Goal: Information Seeking & Learning: Check status

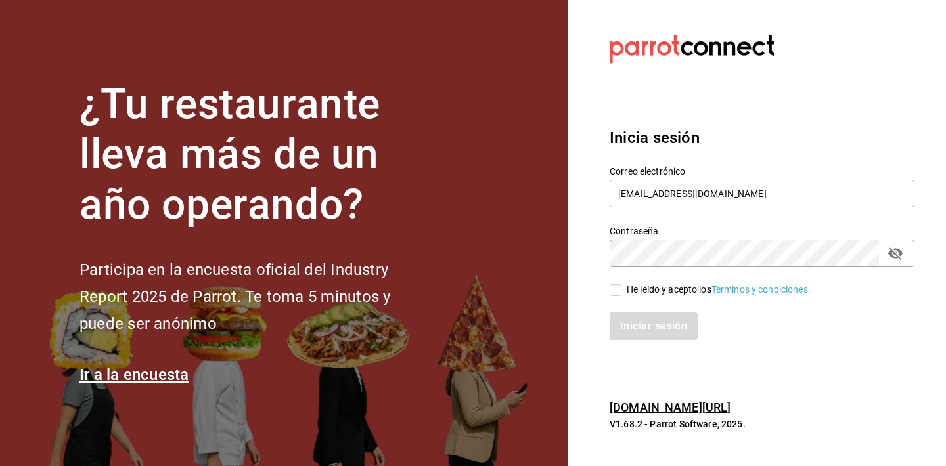
type input "[EMAIL_ADDRESS][DOMAIN_NAME]"
click at [899, 252] on icon "passwordField" at bounding box center [895, 254] width 14 height 12
click at [690, 285] on div "He leído y acepto los Términos y condiciones." at bounding box center [719, 290] width 184 height 14
click at [621, 285] on input "He leído y acepto los Términos y condiciones." at bounding box center [616, 290] width 12 height 12
checkbox input "true"
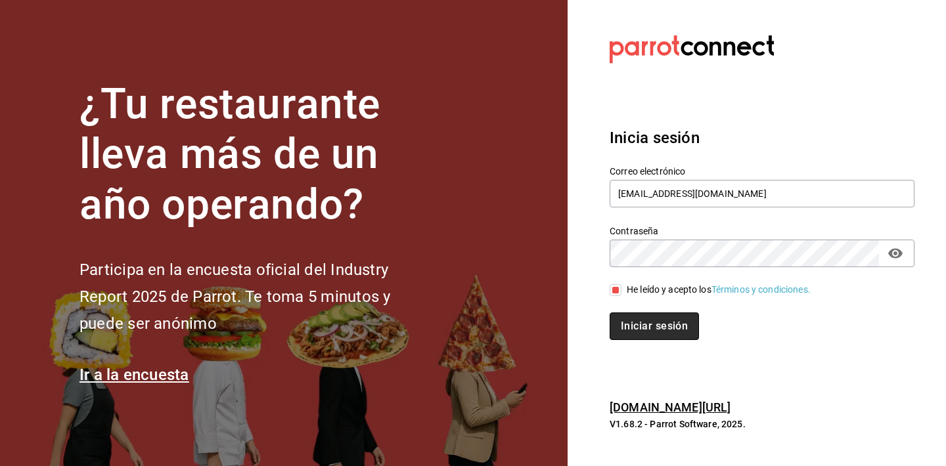
click at [655, 326] on button "Iniciar sesión" at bounding box center [654, 327] width 89 height 28
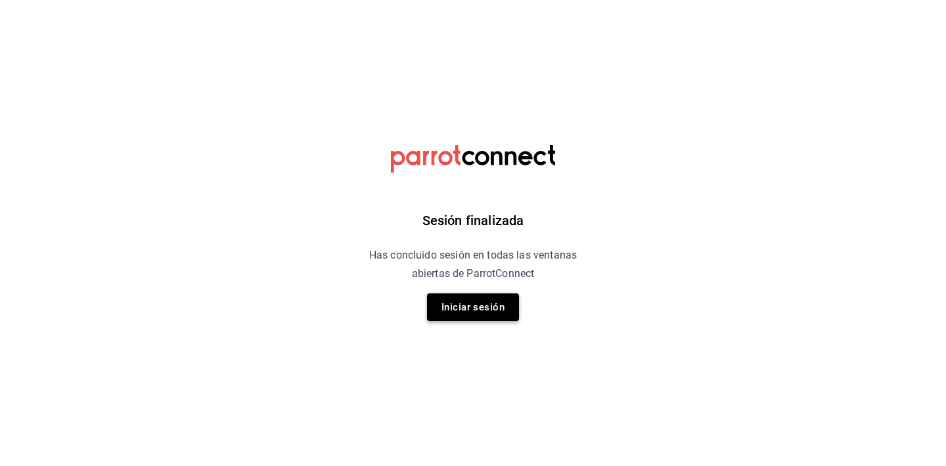
click at [478, 311] on button "Iniciar sesión" at bounding box center [473, 308] width 92 height 28
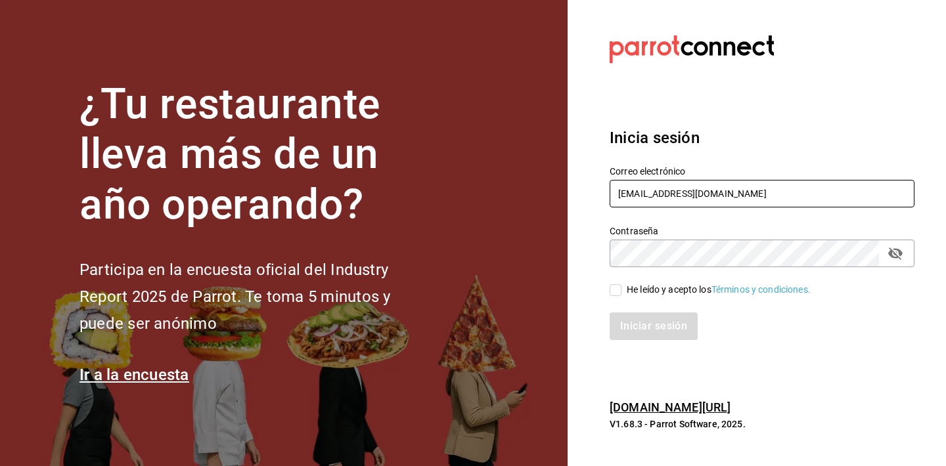
type input "gerente.esca.tepepan@debocaenboca.net"
click at [651, 293] on div "He leído y acepto los Términos y condiciones." at bounding box center [719, 290] width 184 height 14
click at [621, 293] on input "He leído y acepto los Términos y condiciones." at bounding box center [616, 290] width 12 height 12
checkbox input "true"
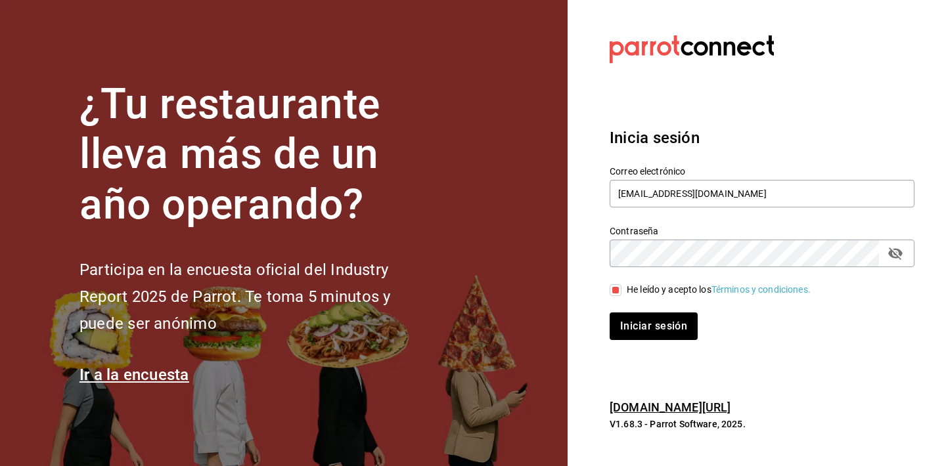
click at [895, 253] on icon "passwordField" at bounding box center [895, 254] width 14 height 12
click at [665, 323] on button "Iniciar sesión" at bounding box center [654, 327] width 89 height 28
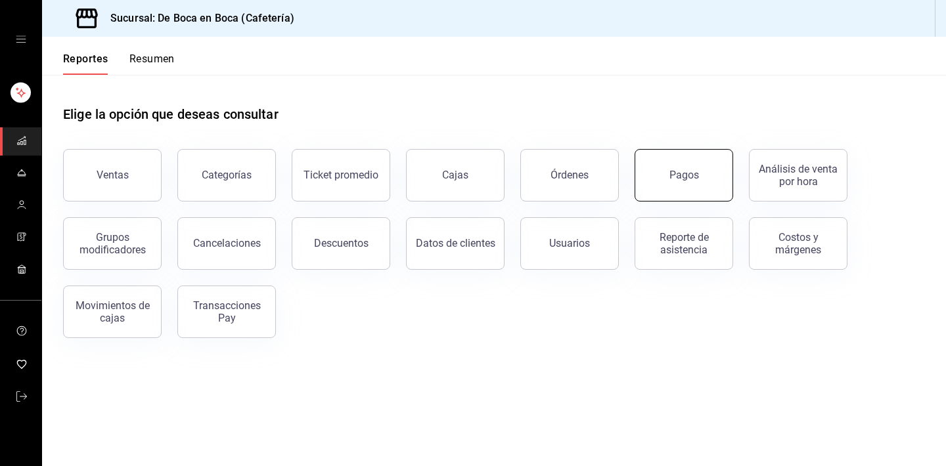
click at [679, 168] on button "Pagos" at bounding box center [684, 175] width 99 height 53
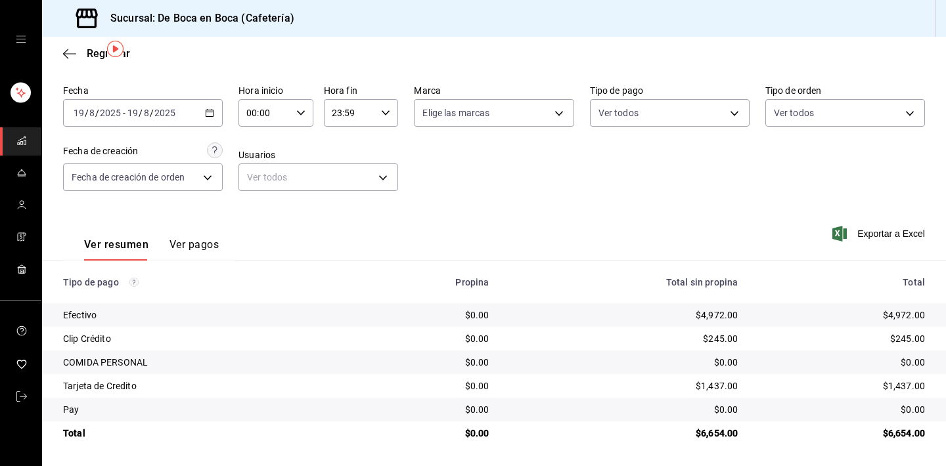
scroll to position [42, 0]
click at [89, 52] on span "Regresar" at bounding box center [108, 53] width 43 height 12
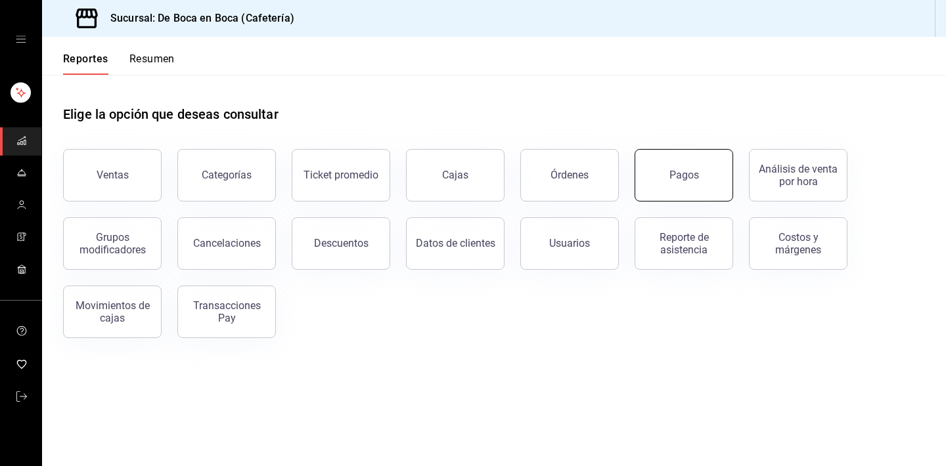
click at [686, 173] on div "Pagos" at bounding box center [684, 175] width 30 height 12
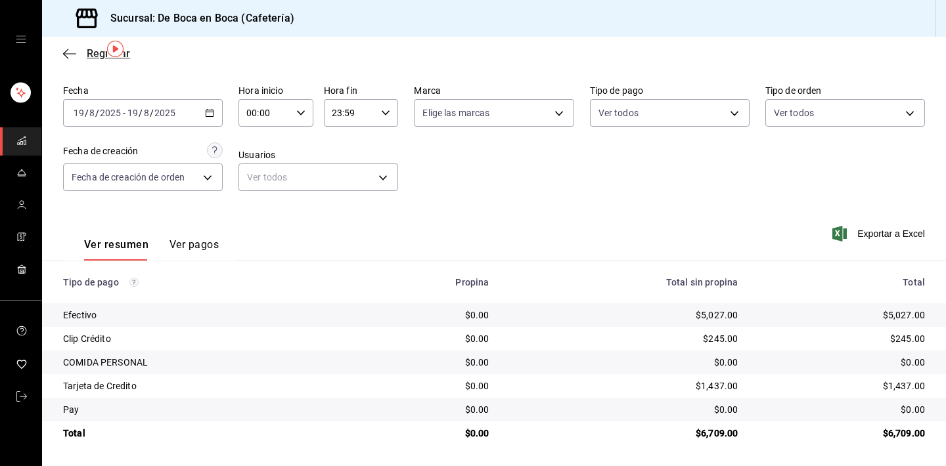
click at [84, 56] on span "Regresar" at bounding box center [96, 53] width 67 height 12
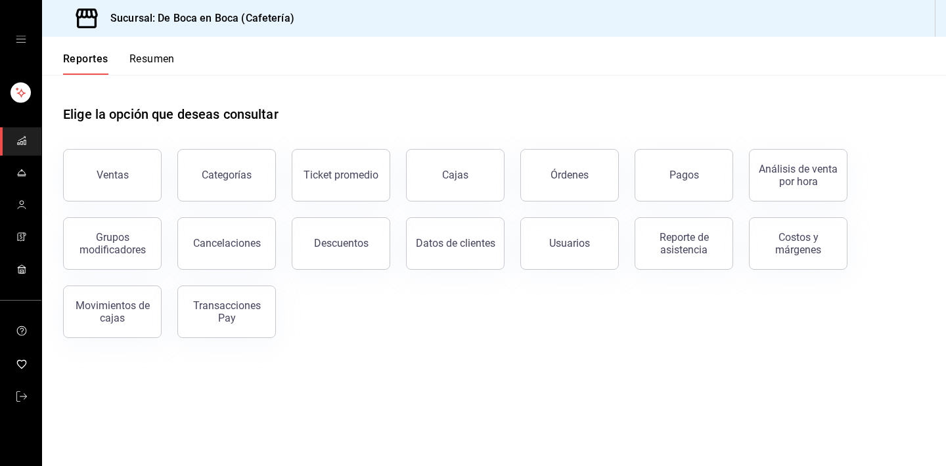
click at [623, 175] on div "Pagos" at bounding box center [676, 167] width 114 height 68
click at [671, 175] on div "Pagos" at bounding box center [684, 175] width 30 height 12
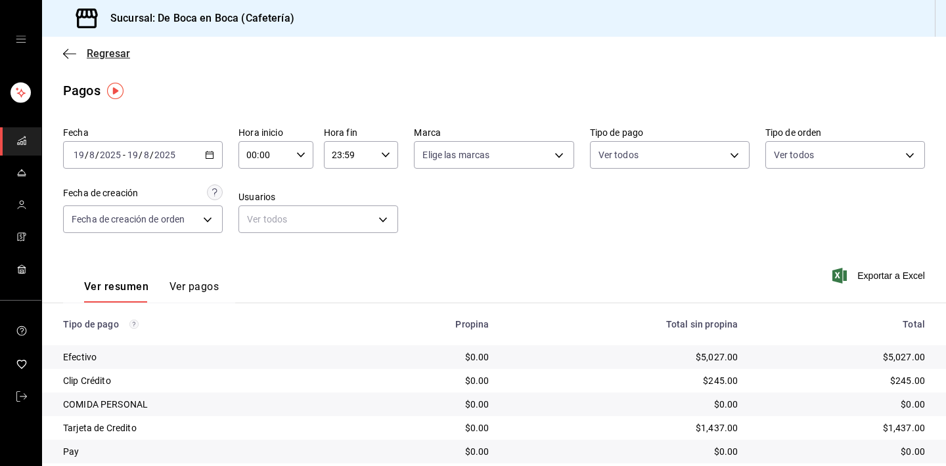
click at [110, 50] on span "Regresar" at bounding box center [108, 53] width 43 height 12
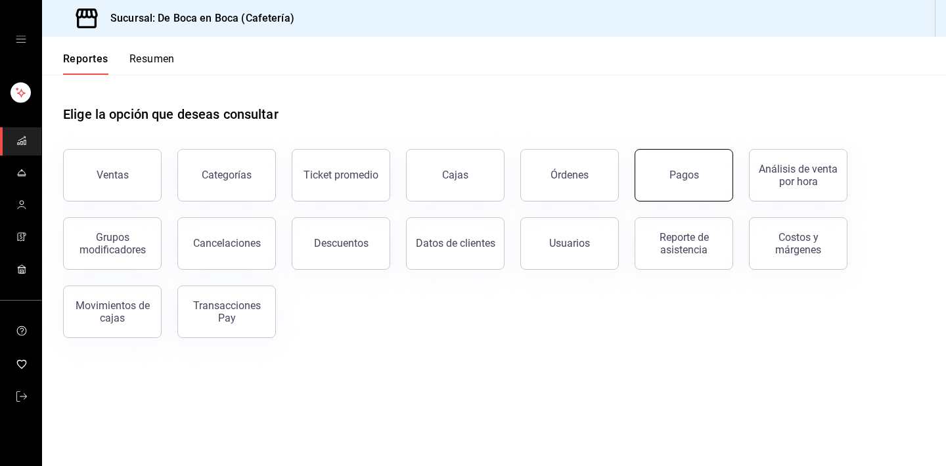
click at [654, 166] on button "Pagos" at bounding box center [684, 175] width 99 height 53
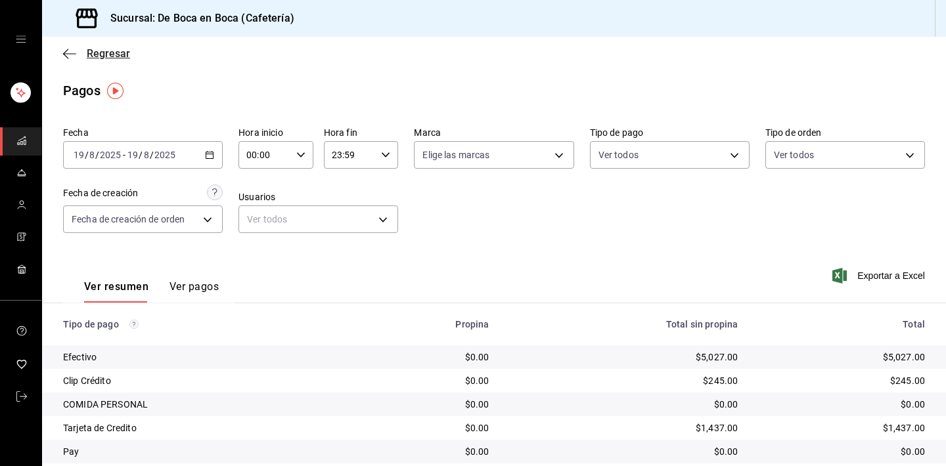
click at [121, 57] on span "Regresar" at bounding box center [108, 53] width 43 height 12
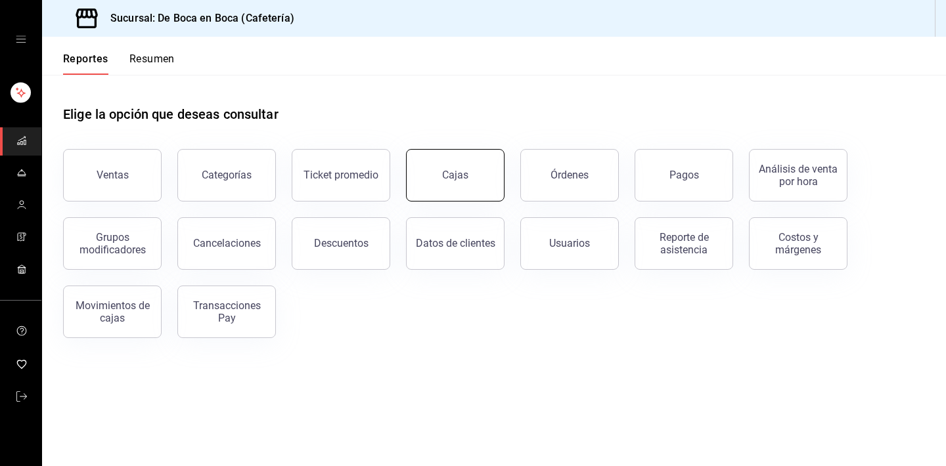
click at [448, 181] on div "Cajas" at bounding box center [455, 175] width 26 height 12
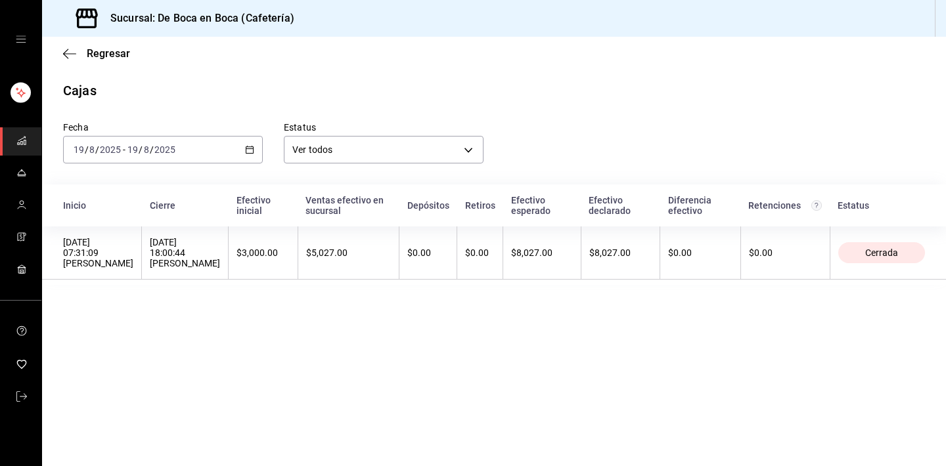
click at [434, 74] on main "Regresar Cajas Fecha [DATE] [DATE] - [DATE] [DATE] Estatus Ver todos ALL Inicio…" at bounding box center [494, 252] width 904 height 430
click at [102, 54] on span "Regresar" at bounding box center [108, 53] width 43 height 12
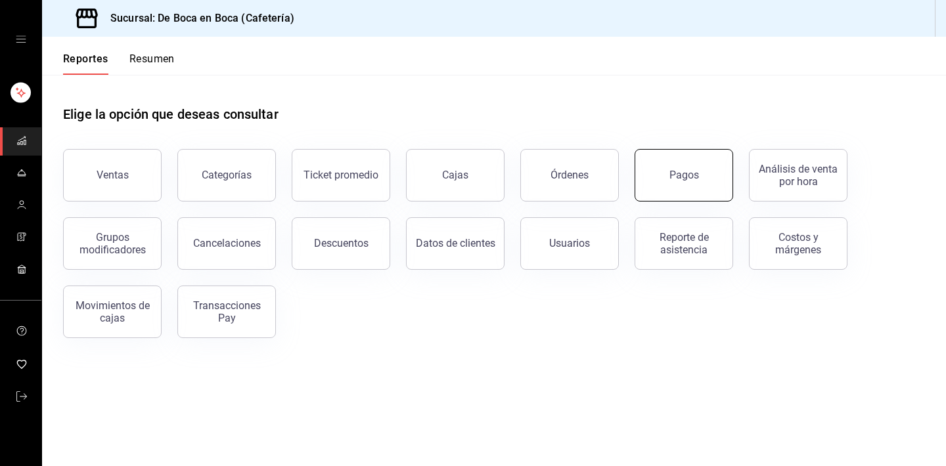
click at [663, 165] on button "Pagos" at bounding box center [684, 175] width 99 height 53
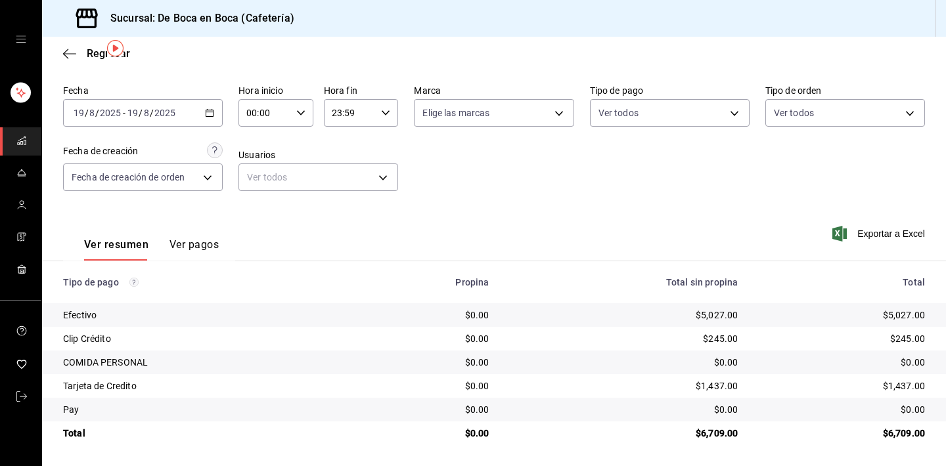
scroll to position [42, 0]
click at [91, 53] on span "Regresar" at bounding box center [108, 53] width 43 height 12
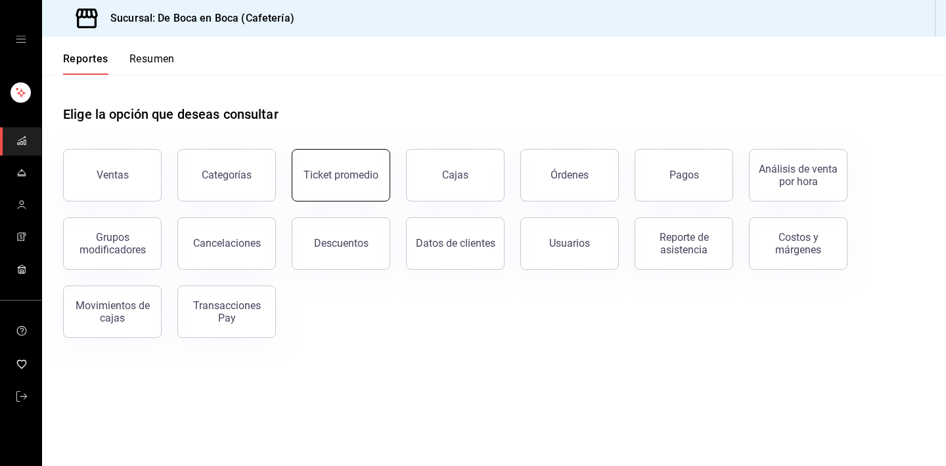
click at [352, 168] on button "Ticket promedio" at bounding box center [341, 175] width 99 height 53
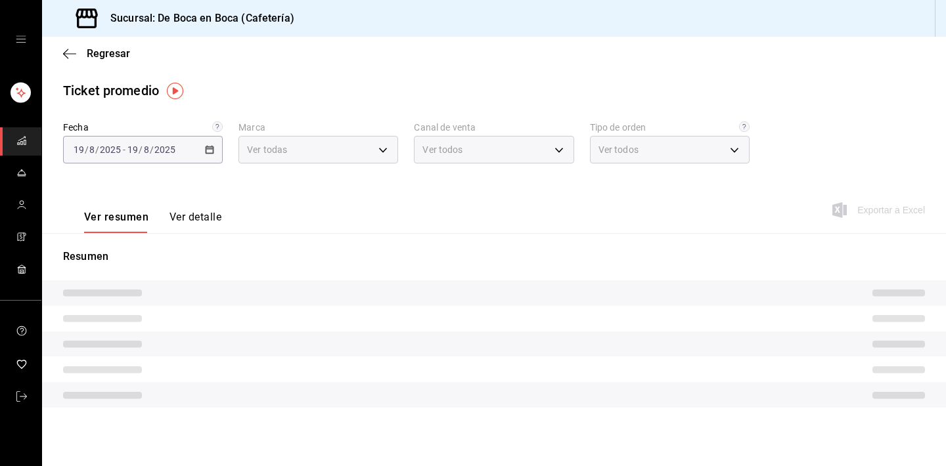
type input "4eab8db2-e1dc-4fb3-9b1f-7fa82010a4f3"
type input "PARROT,UBER_EATS,RAPPI,DIDI_FOOD,ONLINE"
type input "61aa6ed0-89e8-4ade-ab8f-9d5a6c3a5d55,64c7675a-ad12-4e92-a92e-381dad39d6f0,EXTER…"
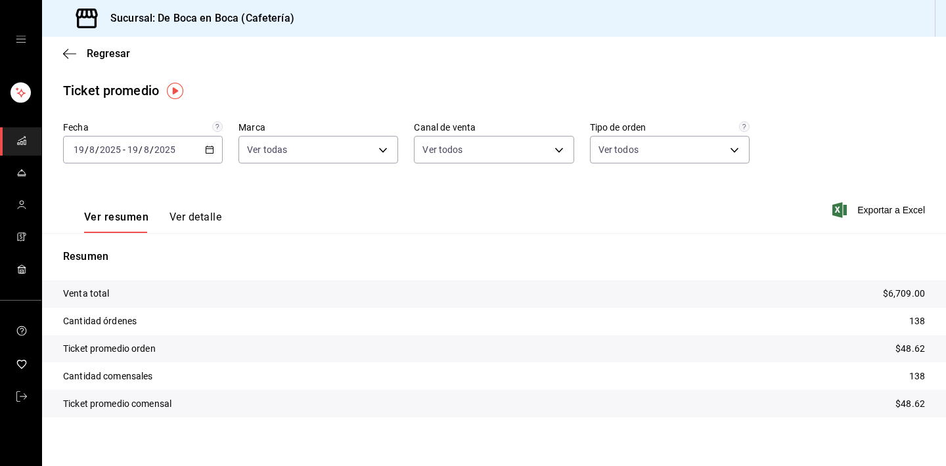
click at [99, 60] on div "Regresar" at bounding box center [494, 54] width 904 height 34
click at [102, 54] on span "Regresar" at bounding box center [108, 53] width 43 height 12
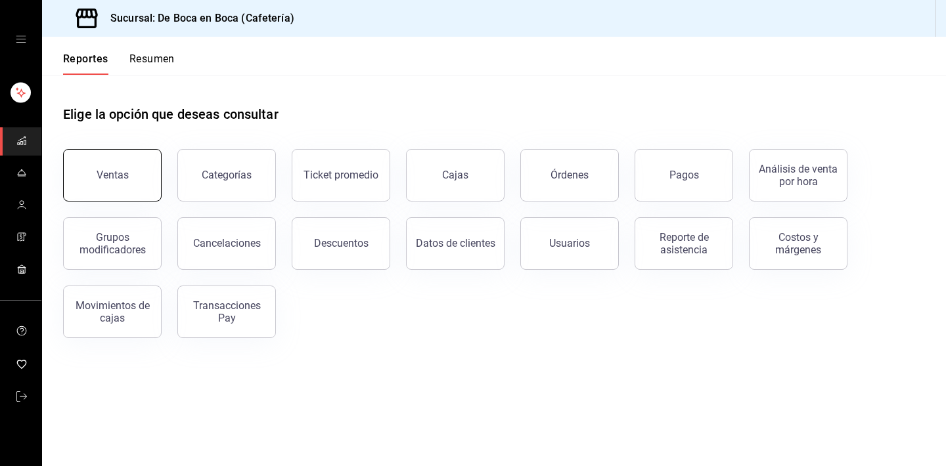
click at [128, 171] on button "Ventas" at bounding box center [112, 175] width 99 height 53
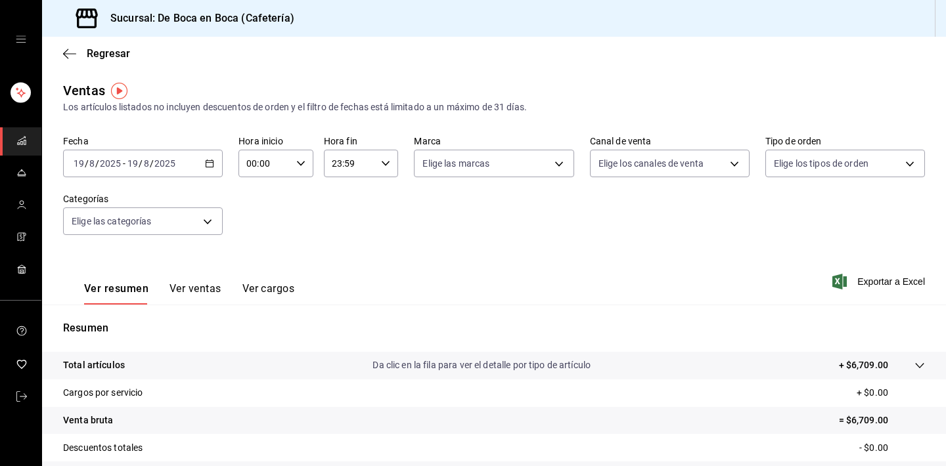
click at [202, 287] on button "Ver ventas" at bounding box center [195, 293] width 52 height 22
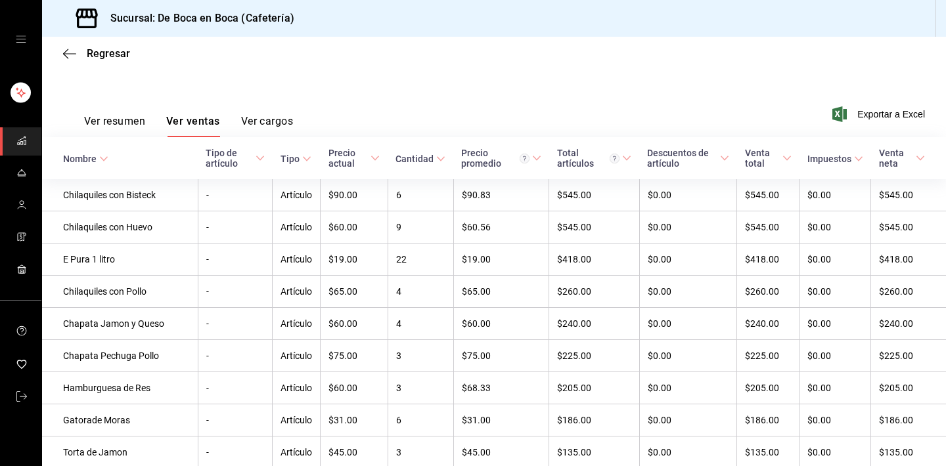
click at [433, 156] on div "Cantidad" at bounding box center [414, 159] width 38 height 11
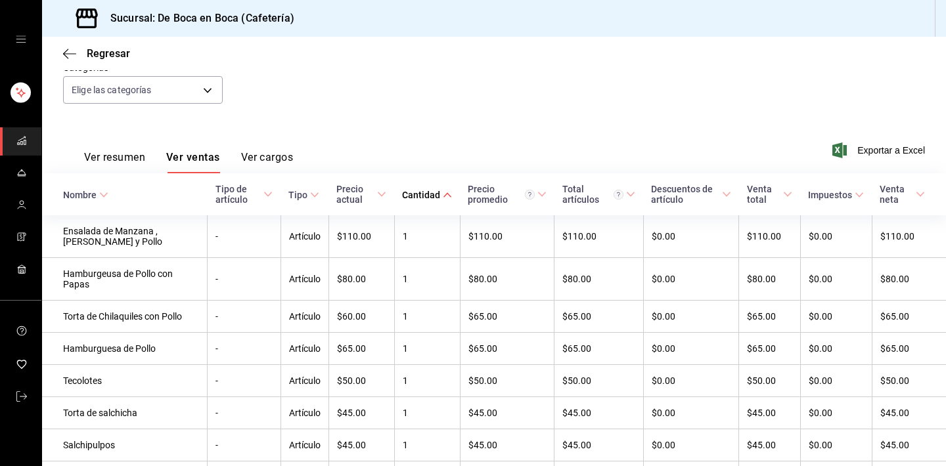
scroll to position [133, 0]
click at [440, 190] on div "Cantidad" at bounding box center [421, 194] width 38 height 11
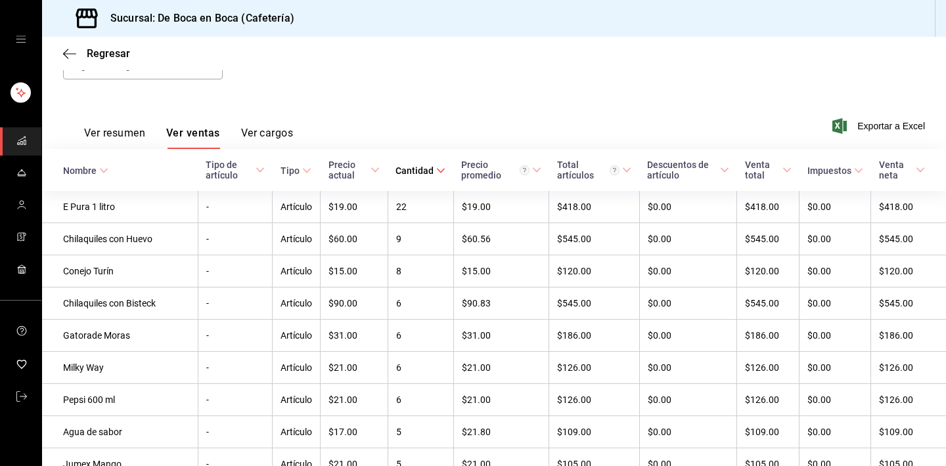
scroll to position [174, 0]
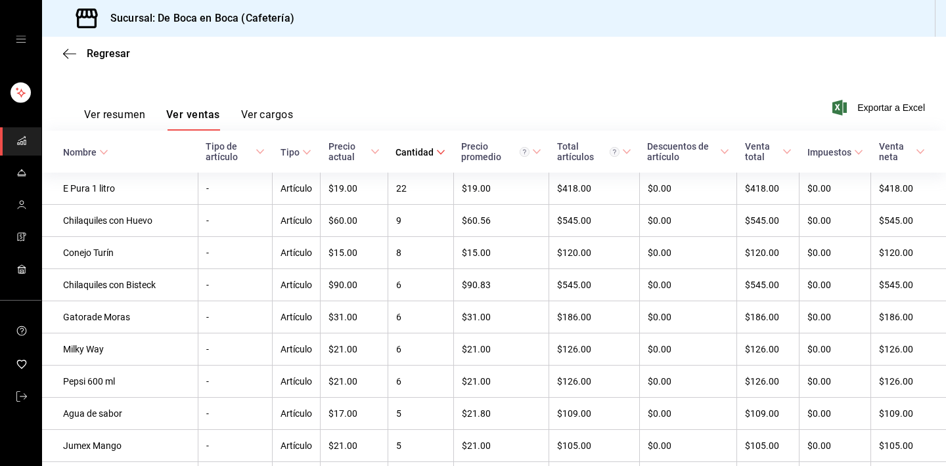
click at [20, 137] on icon "mailbox folders" at bounding box center [21, 140] width 11 height 11
